Goal: Browse casually: Explore the website without a specific task or goal

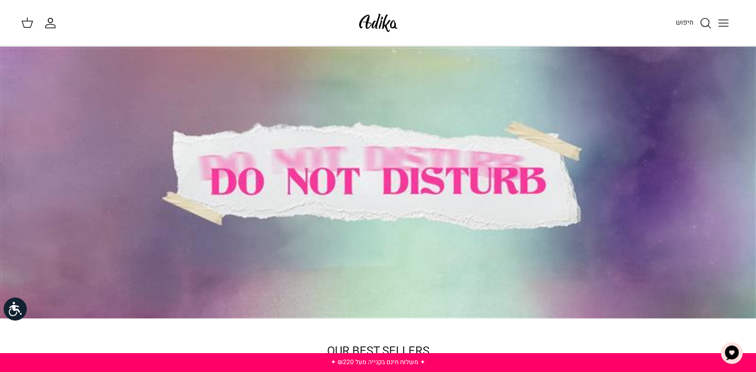
click at [449, 194] on div at bounding box center [378, 183] width 756 height 272
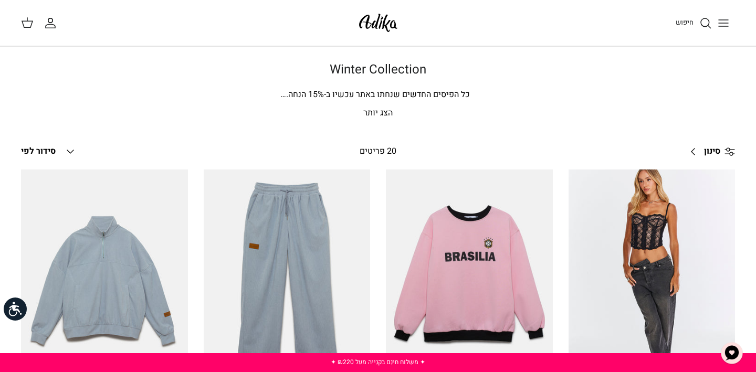
click at [362, 24] on img at bounding box center [378, 22] width 45 height 25
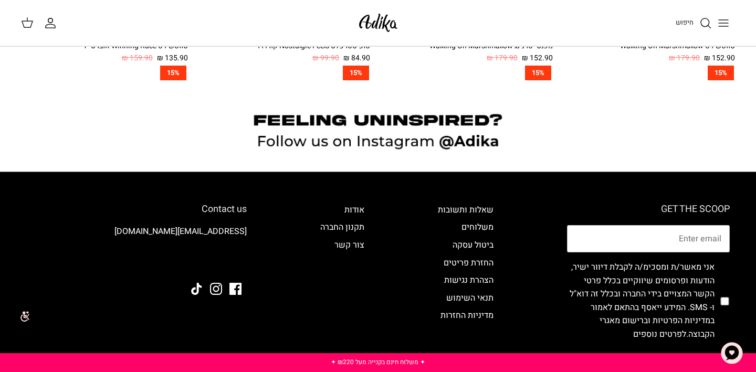
scroll to position [1000, 0]
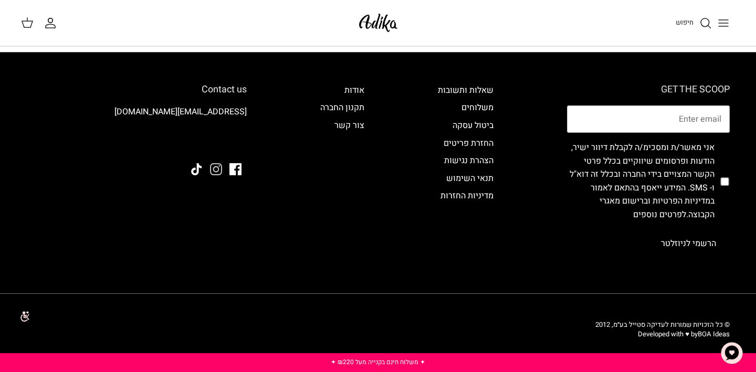
click at [215, 170] on icon "Instagram" at bounding box center [216, 169] width 12 height 12
